Goal: Task Accomplishment & Management: Use online tool/utility

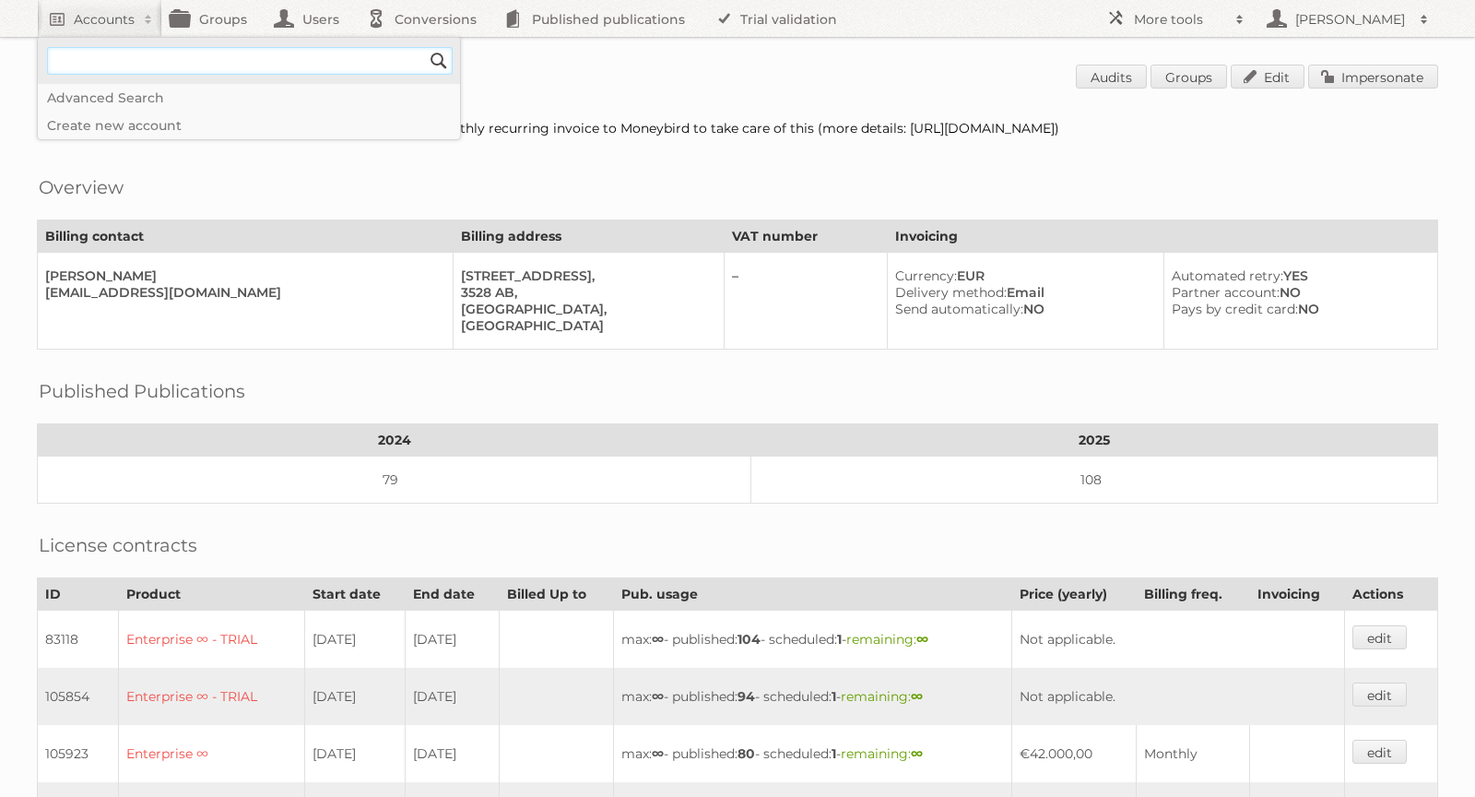
paste input"] "[DOMAIN_NAME]"
type input"] "[DOMAIN_NAME]"
click at [440, 56] on input "Search" at bounding box center [439, 61] width 28 height 28
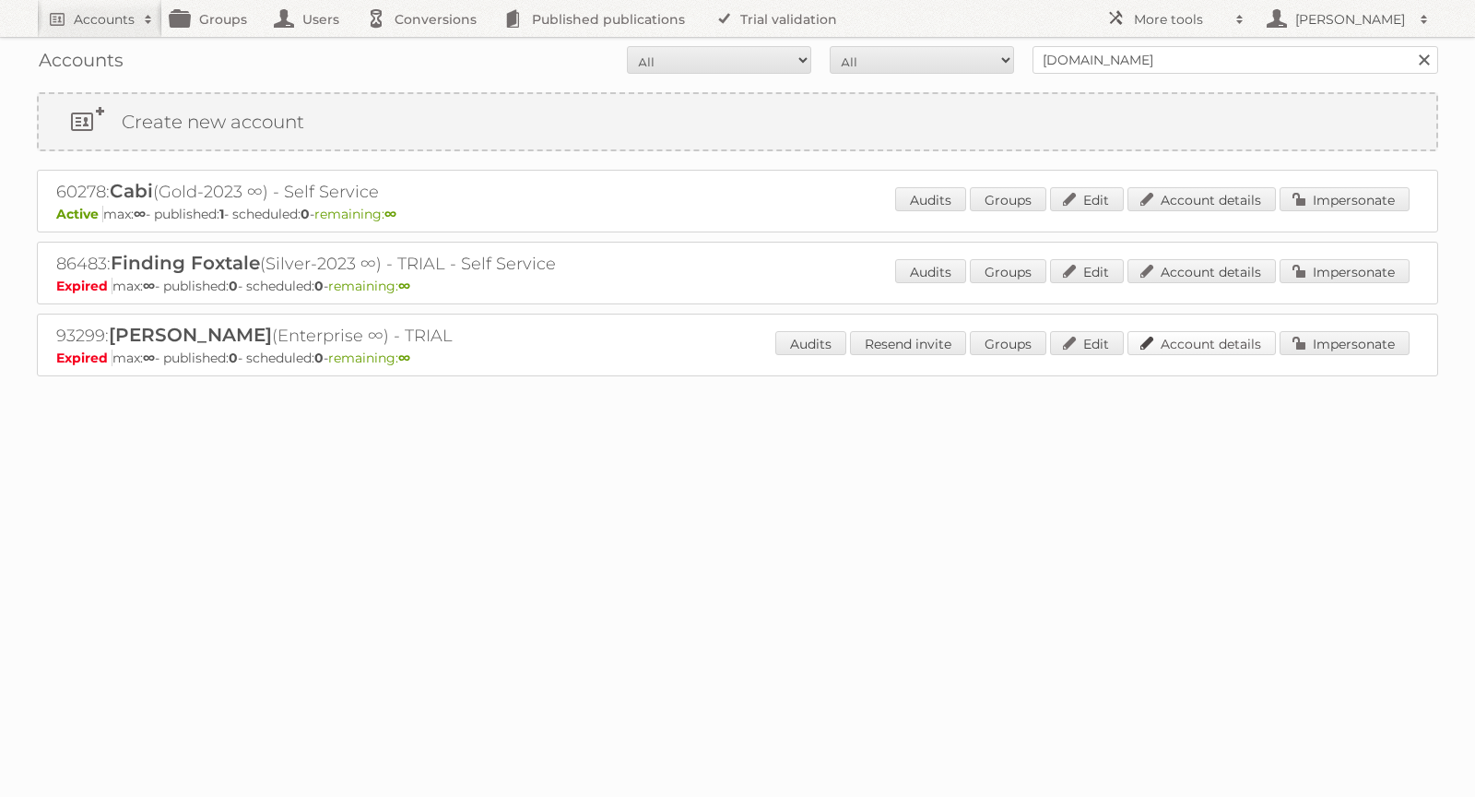
click at [1223, 343] on link "Account details" at bounding box center [1202, 343] width 148 height 24
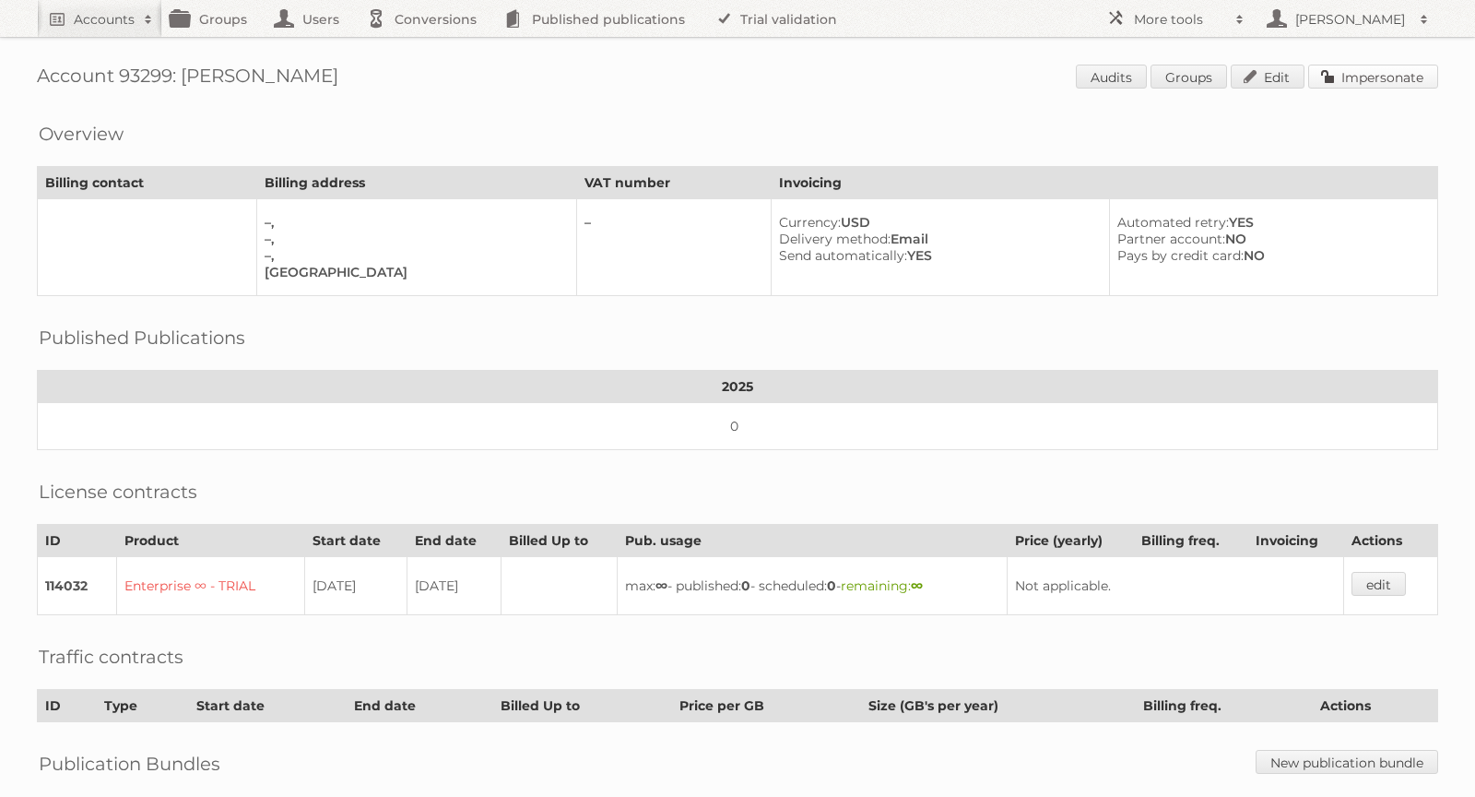
click at [1403, 73] on link "Impersonate" at bounding box center [1373, 77] width 130 height 24
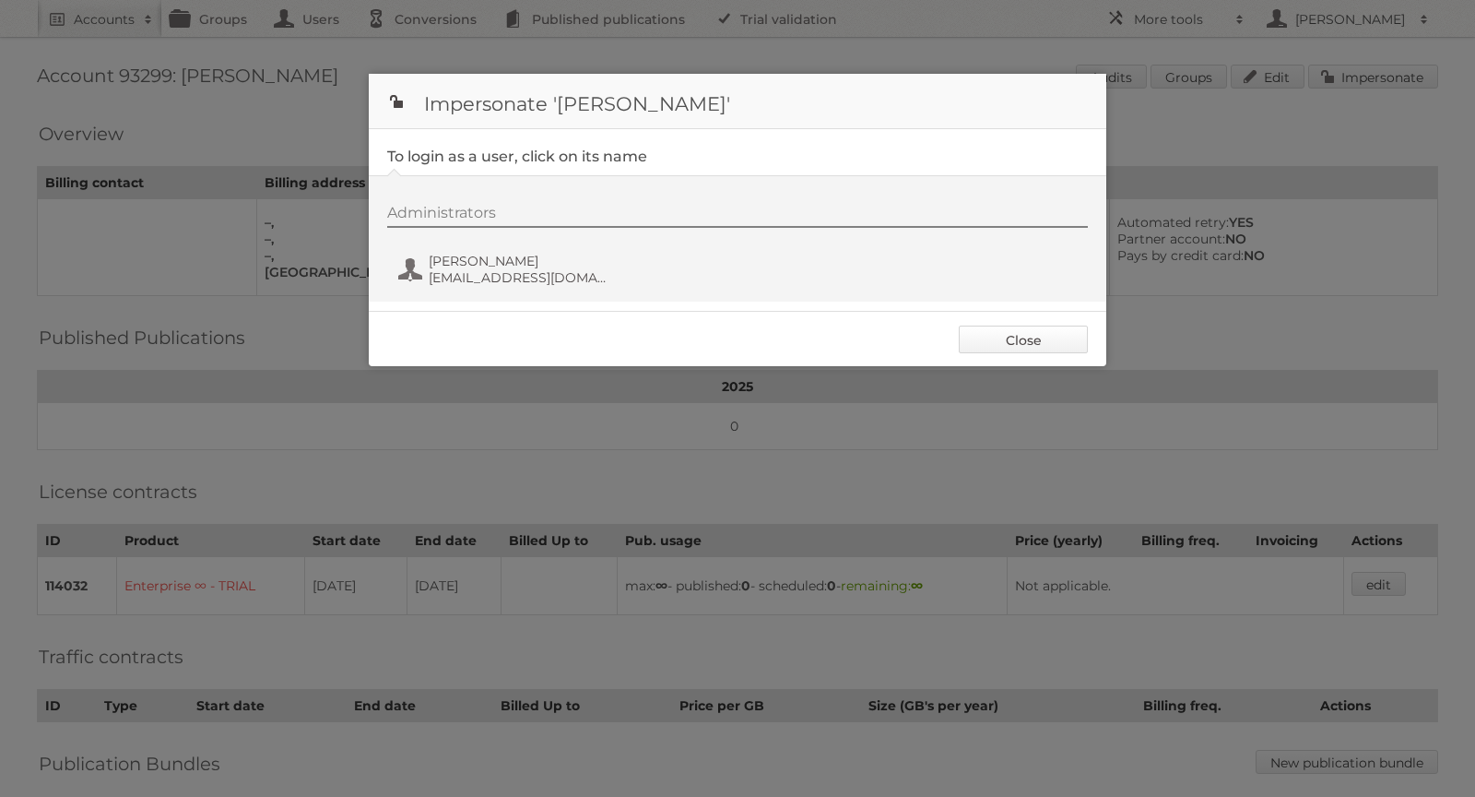
click at [1025, 334] on link "Close" at bounding box center [1023, 340] width 129 height 28
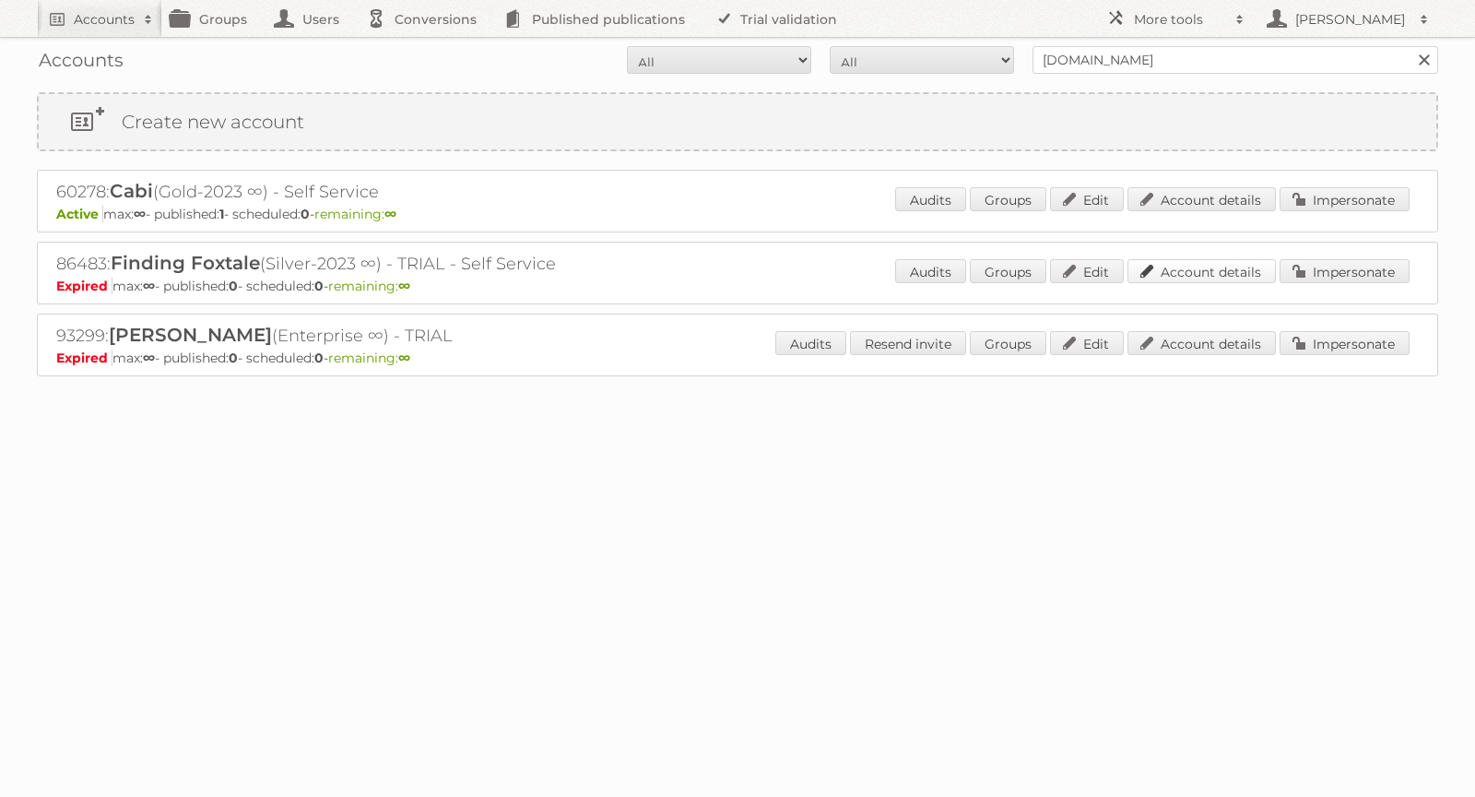
click at [1199, 267] on link "Account details" at bounding box center [1202, 271] width 148 height 24
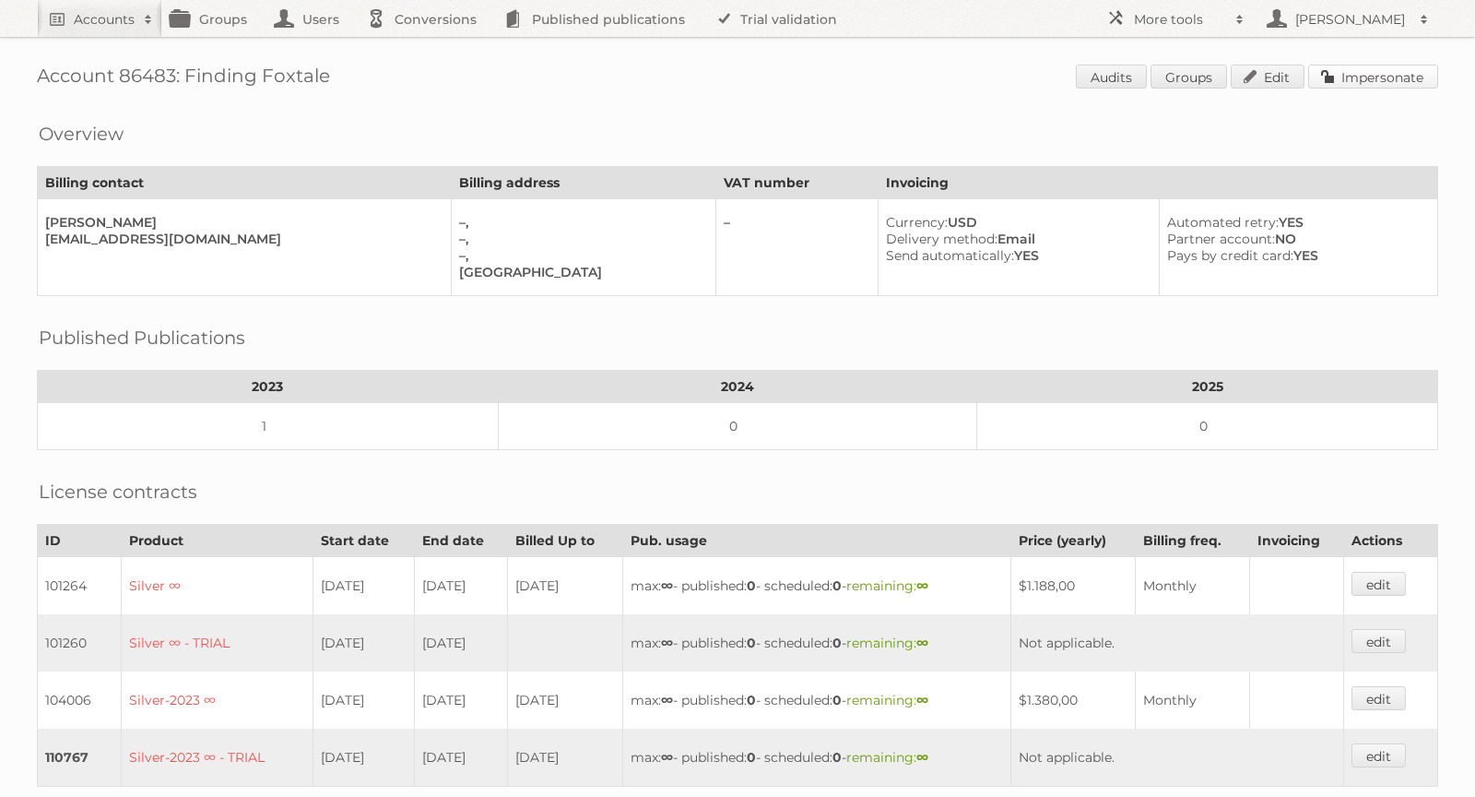
click at [1339, 85] on link "Impersonate" at bounding box center [1373, 77] width 130 height 24
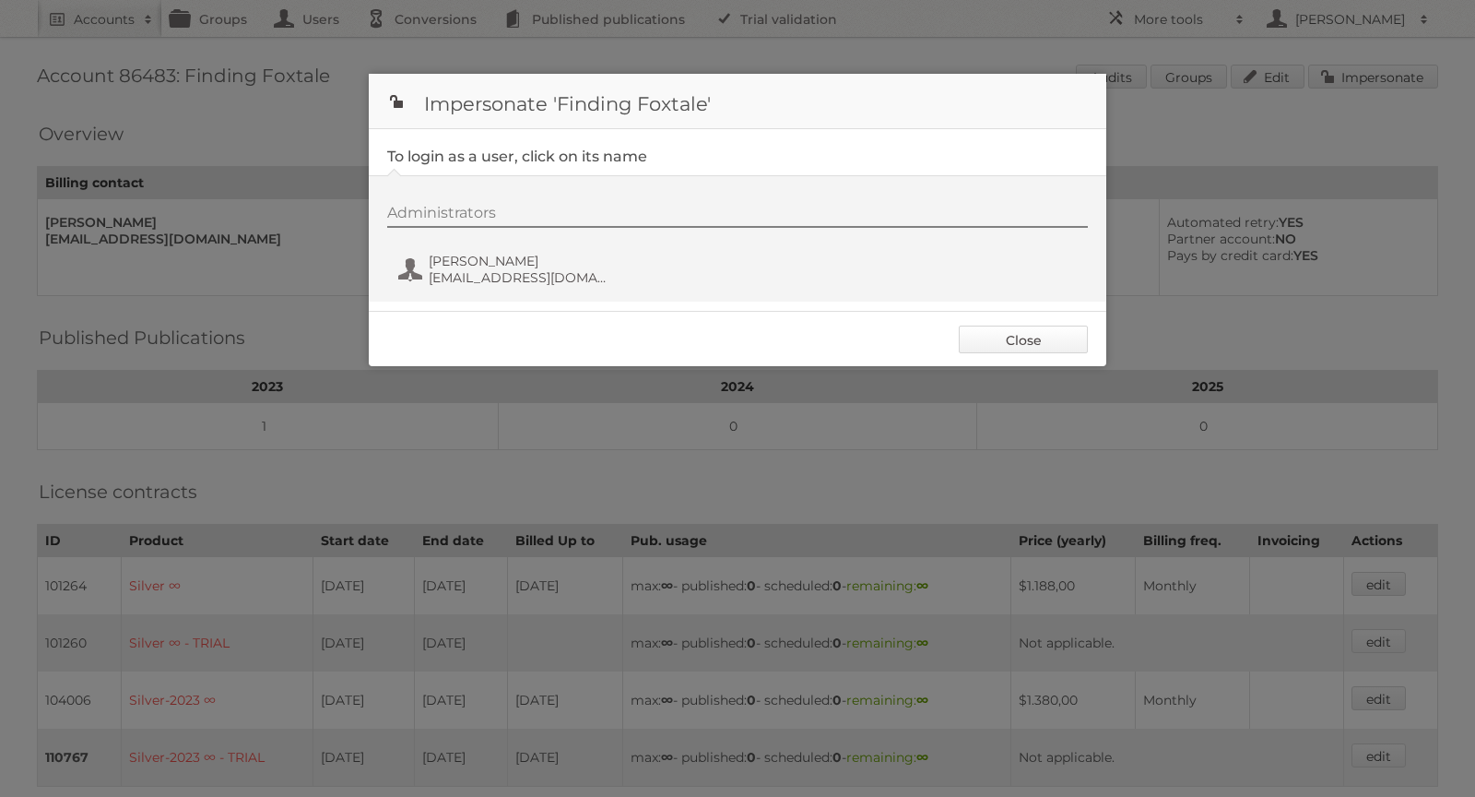
click at [1024, 342] on link "Close" at bounding box center [1023, 340] width 129 height 28
